Goal: Find specific page/section: Find specific page/section

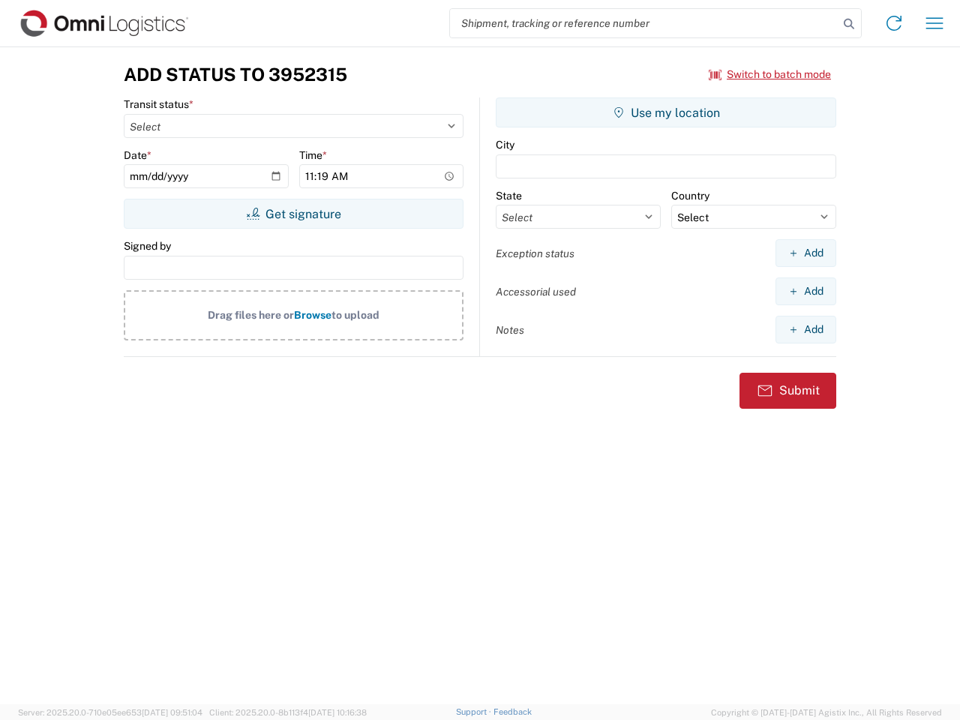
click at [644, 23] on input "search" at bounding box center [644, 23] width 389 height 29
click at [849, 24] on icon at bounding box center [849, 24] width 21 height 21
click at [894, 23] on icon at bounding box center [894, 23] width 24 height 24
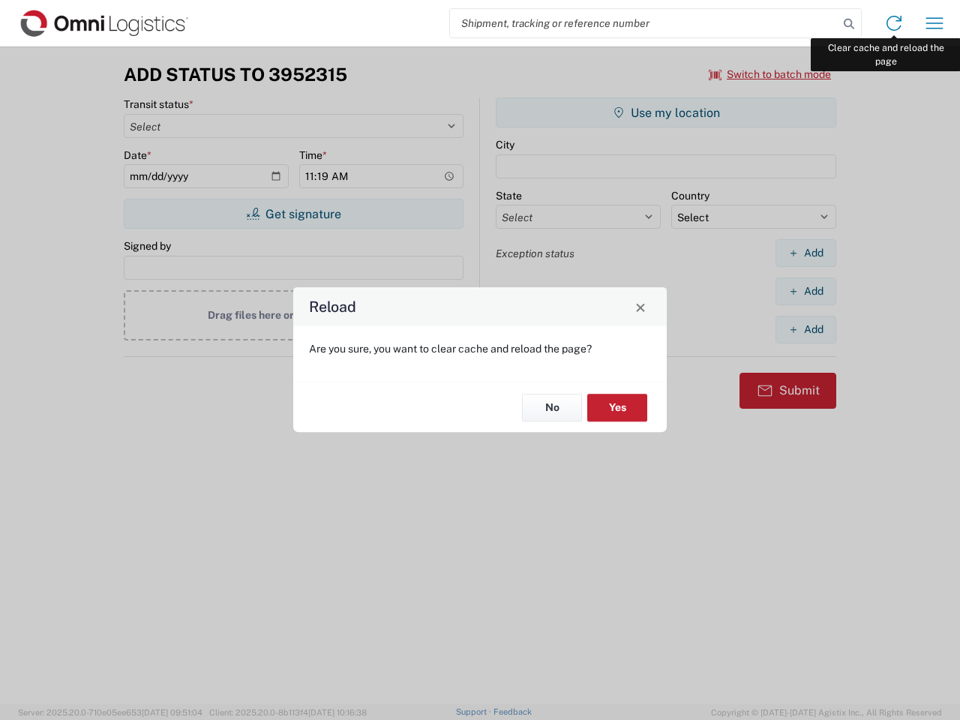
click at [935, 23] on div "Reload Are you sure, you want to clear cache and reload the page? No Yes" at bounding box center [480, 360] width 960 height 720
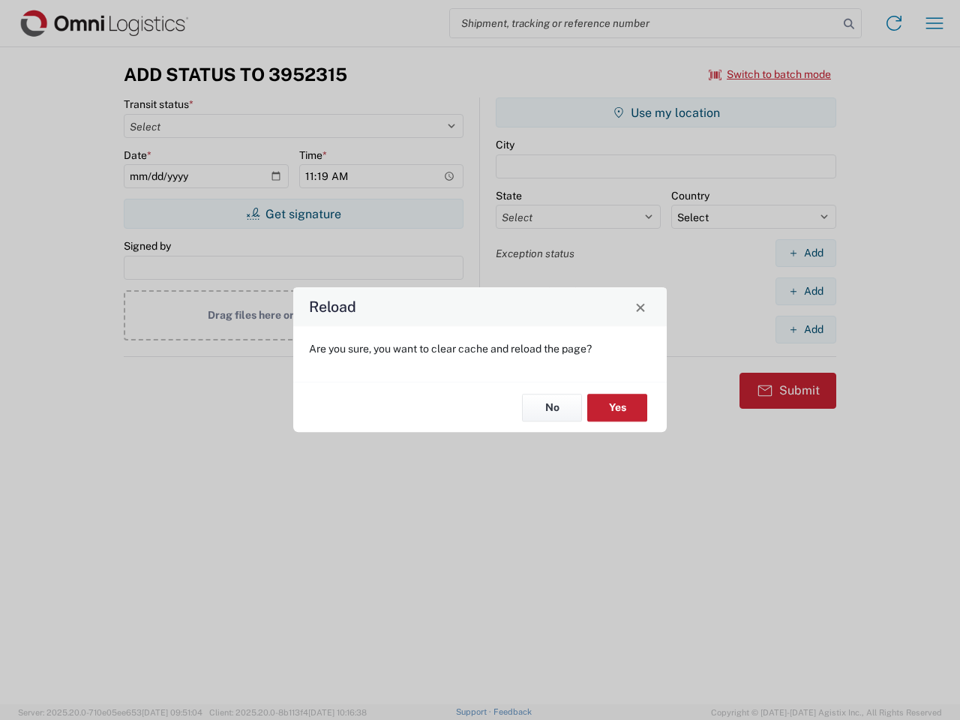
click at [770, 74] on div "Reload Are you sure, you want to clear cache and reload the page? No Yes" at bounding box center [480, 360] width 960 height 720
click at [293, 214] on div "Reload Are you sure, you want to clear cache and reload the page? No Yes" at bounding box center [480, 360] width 960 height 720
click at [666, 113] on div "Reload Are you sure, you want to clear cache and reload the page? No Yes" at bounding box center [480, 360] width 960 height 720
click at [806, 253] on div "Reload Are you sure, you want to clear cache and reload the page? No Yes" at bounding box center [480, 360] width 960 height 720
click at [806, 291] on div "Reload Are you sure, you want to clear cache and reload the page? No Yes" at bounding box center [480, 360] width 960 height 720
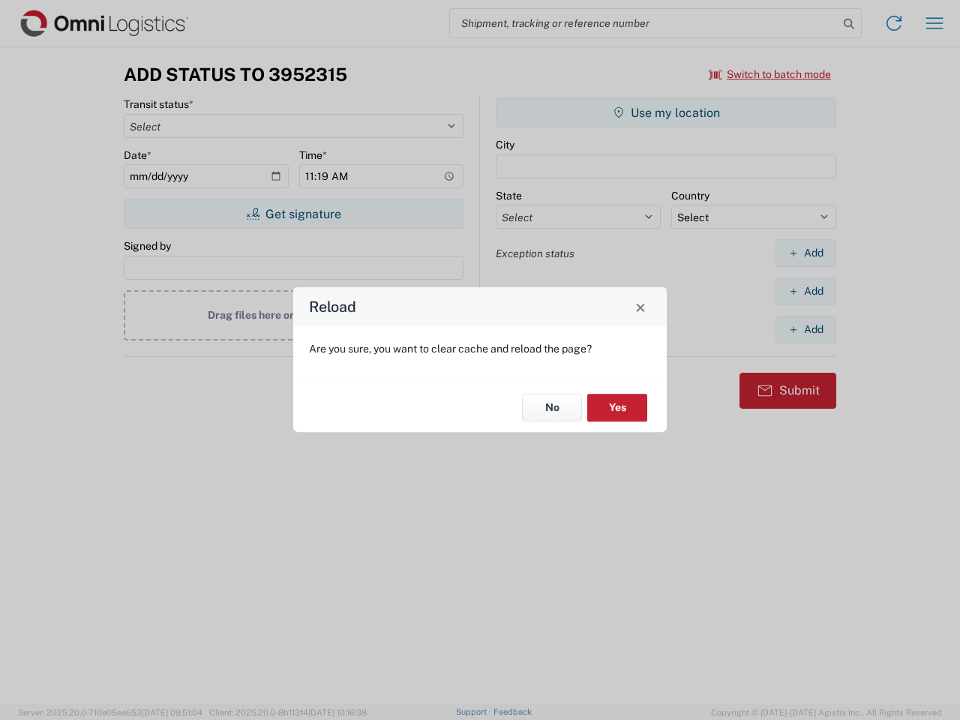
click at [806, 329] on div "Reload Are you sure, you want to clear cache and reload the page? No Yes" at bounding box center [480, 360] width 960 height 720
